Goal: Task Accomplishment & Management: Manage account settings

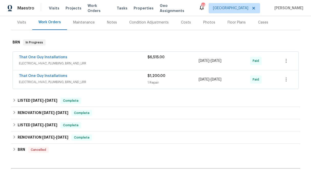
scroll to position [63, 0]
click at [163, 75] on span "$1,200.00" at bounding box center [156, 76] width 18 height 4
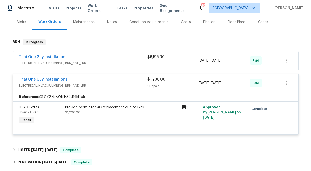
click at [158, 62] on div "$6,515.00" at bounding box center [172, 60] width 51 height 12
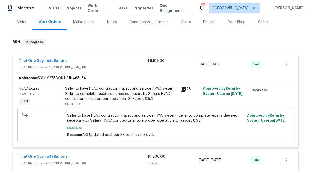
click at [158, 62] on span "$6,515.00" at bounding box center [155, 61] width 17 height 4
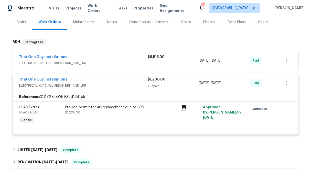
click at [156, 83] on div "$1,200.00 1 Repair" at bounding box center [172, 83] width 51 height 12
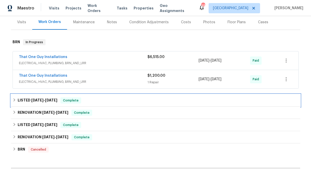
click at [14, 100] on icon at bounding box center [14, 99] width 2 height 3
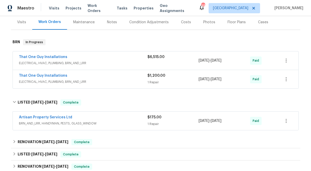
click at [151, 120] on div "$175.00 1 Repair" at bounding box center [172, 121] width 51 height 12
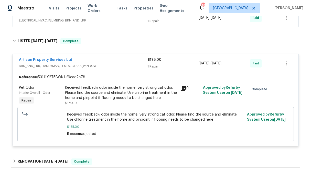
scroll to position [125, 0]
click at [63, 60] on link "Artisan Property Services Ltd" at bounding box center [45, 60] width 53 height 4
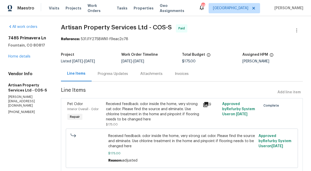
click at [112, 75] on div "Progress Updates" at bounding box center [113, 73] width 30 height 5
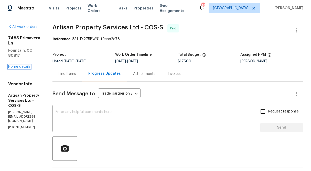
click at [22, 67] on link "Home details" at bounding box center [19, 67] width 22 height 4
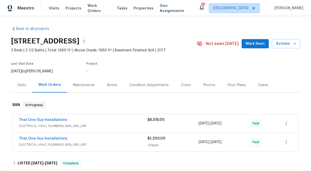
click at [20, 83] on div "Visits" at bounding box center [21, 85] width 9 height 5
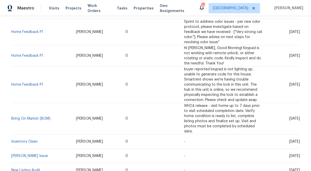
scroll to position [129, 0]
